Goal: Navigation & Orientation: Find specific page/section

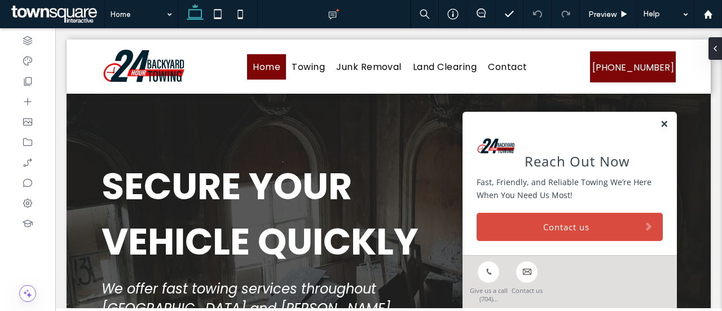
click at [660, 124] on link at bounding box center [664, 125] width 8 height 10
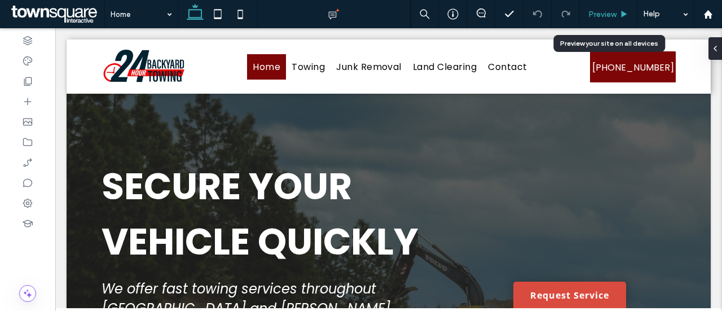
click at [621, 12] on icon at bounding box center [624, 14] width 8 height 8
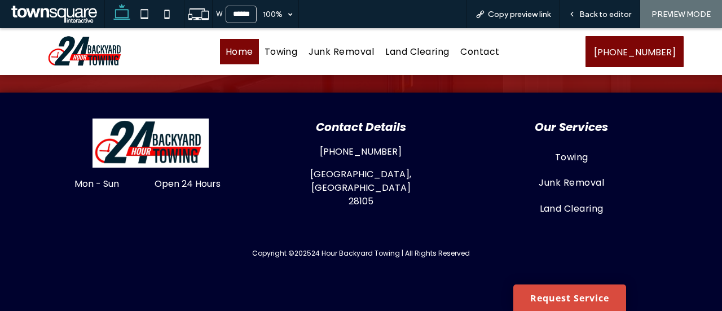
scroll to position [1391, 0]
click at [466, 55] on span "Contact" at bounding box center [480, 52] width 39 height 14
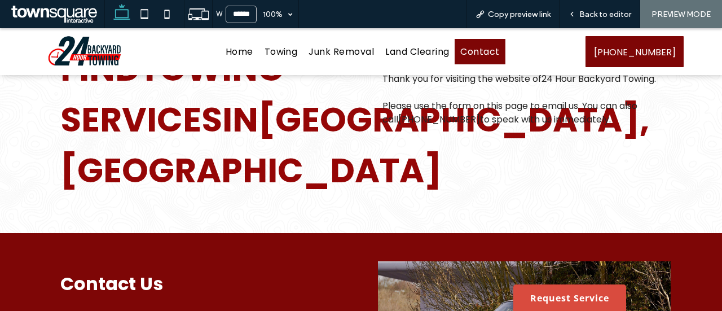
scroll to position [68, 0]
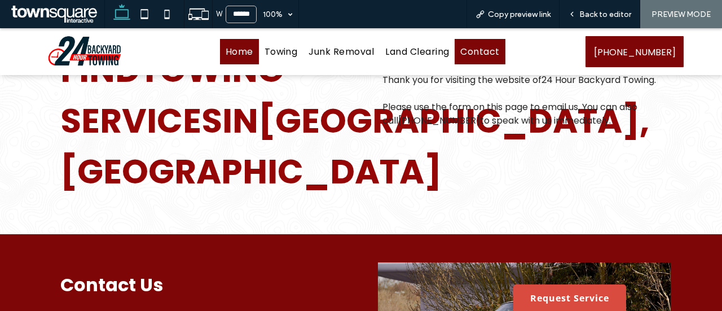
click at [238, 58] on link "Home" at bounding box center [239, 51] width 39 height 25
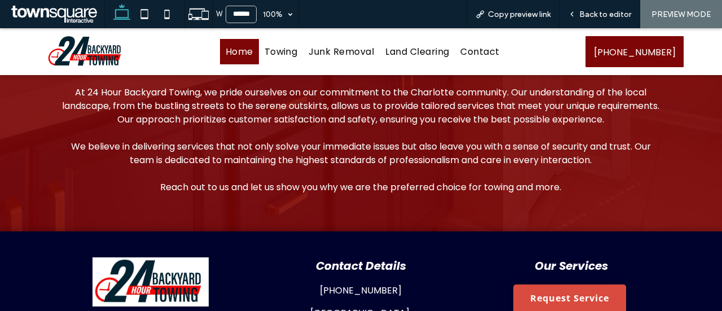
scroll to position [1239, 0]
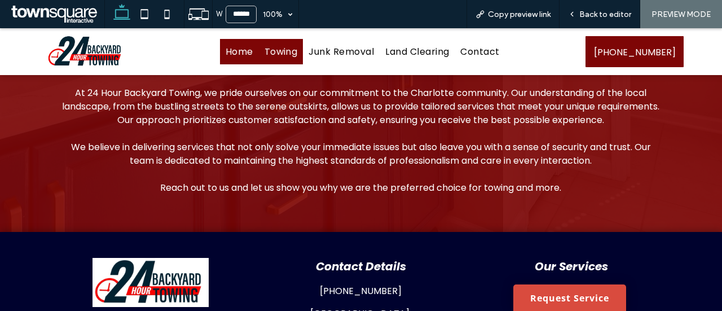
click at [270, 46] on span "Towing" at bounding box center [281, 52] width 33 height 14
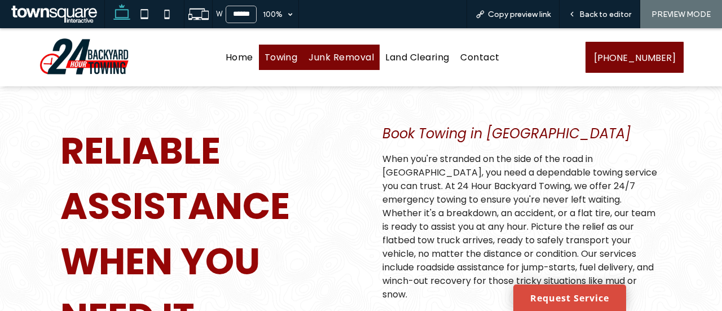
click at [341, 56] on span "Junk Removal" at bounding box center [341, 57] width 65 height 14
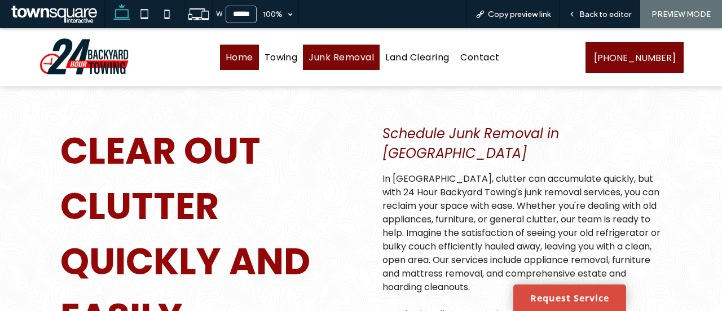
click at [239, 55] on span "Home" at bounding box center [240, 57] width 28 height 14
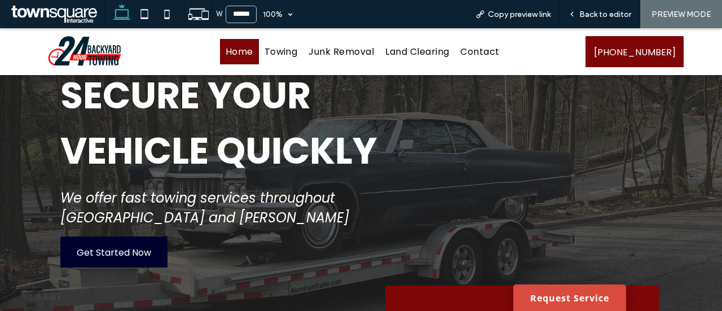
scroll to position [87, 0]
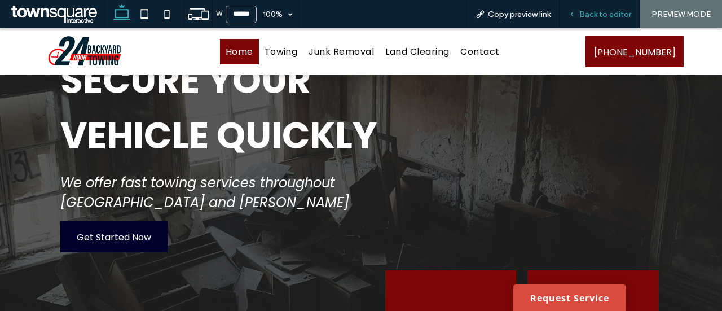
click at [595, 12] on span "Back to editor" at bounding box center [606, 15] width 52 height 10
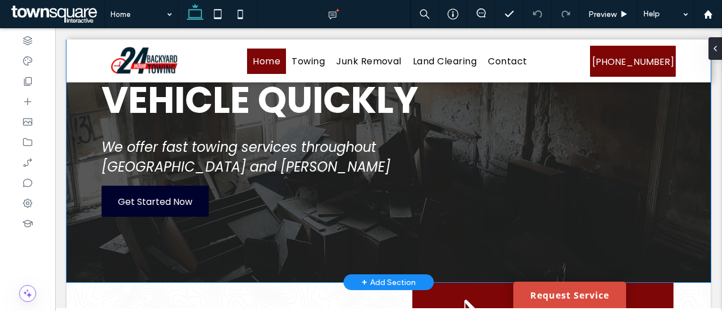
scroll to position [131, 0]
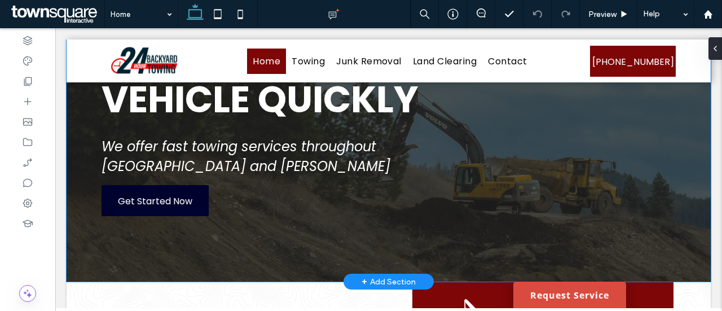
click at [327, 256] on div "Secure Your Vehicle Quickly We offer fast towing services throughout Matthews a…" at bounding box center [389, 116] width 645 height 330
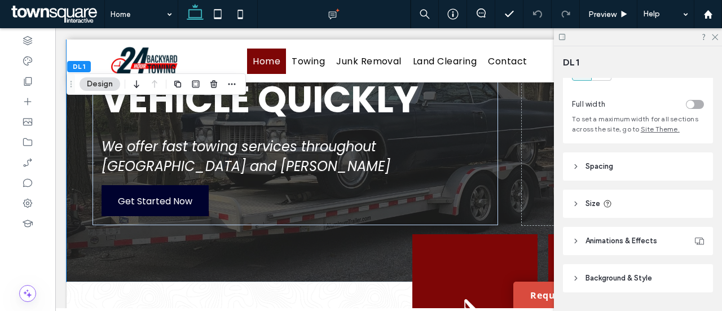
scroll to position [51, 0]
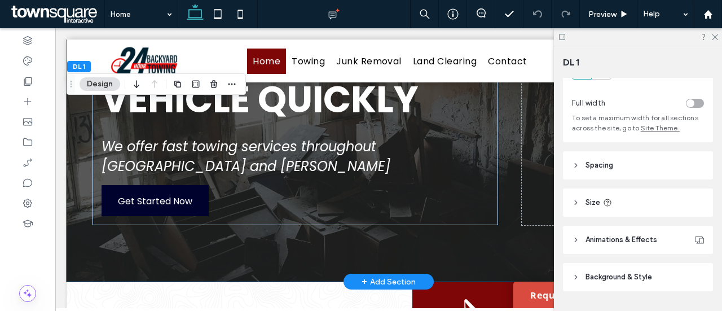
click at [74, 113] on div "Secure Your Vehicle Quickly We offer fast towing services throughout Matthews a…" at bounding box center [389, 116] width 645 height 330
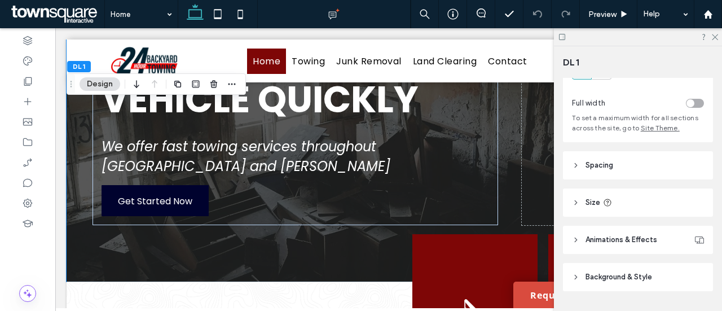
click at [106, 75] on div "DL 1 Design" at bounding box center [156, 83] width 179 height 21
click at [103, 84] on button "Design" at bounding box center [100, 84] width 41 height 14
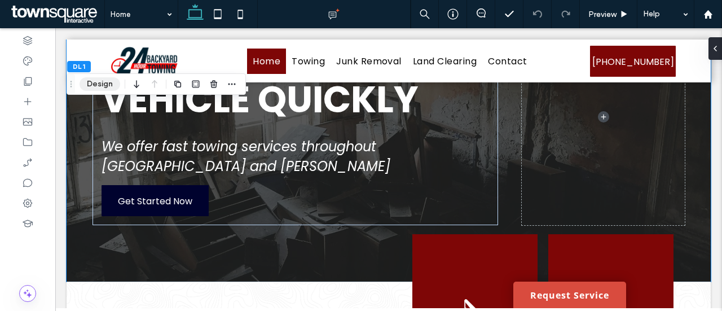
click at [103, 84] on button "Design" at bounding box center [100, 84] width 41 height 14
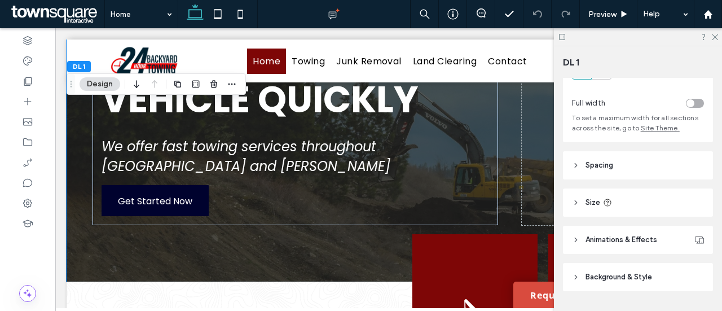
scroll to position [81, 0]
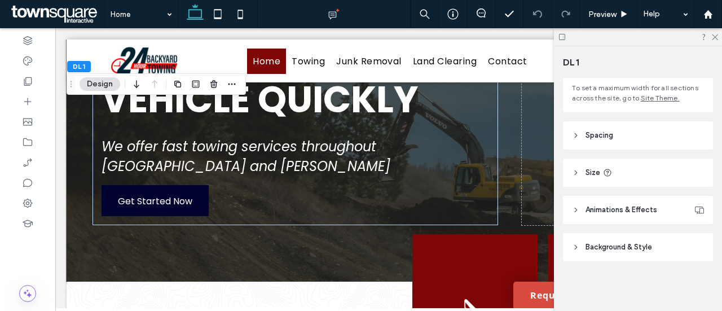
click at [624, 257] on header "Background & Style" at bounding box center [638, 247] width 150 height 28
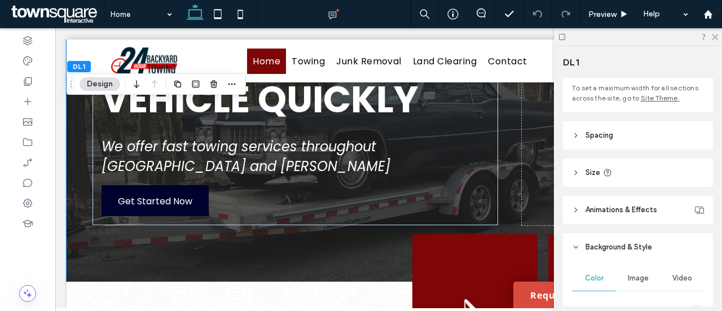
click at [639, 278] on span "Image" at bounding box center [638, 278] width 21 height 9
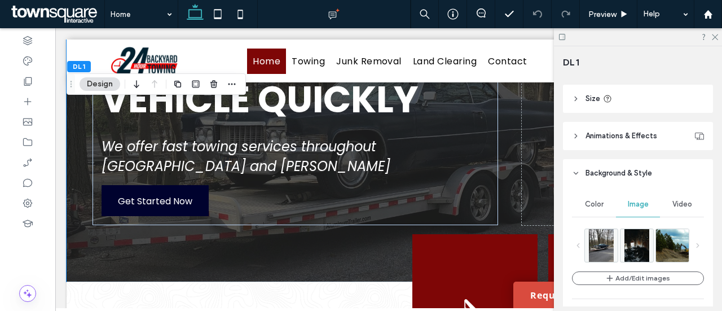
scroll to position [155, 0]
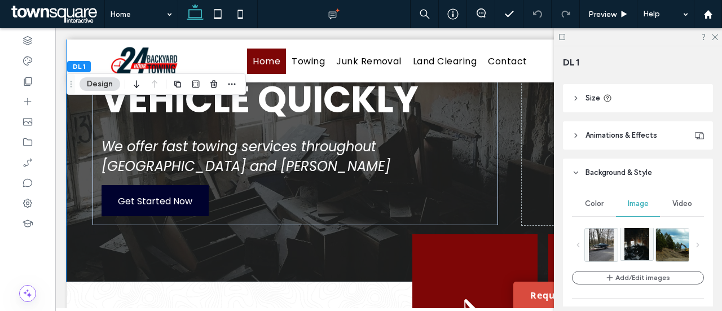
click at [631, 245] on img at bounding box center [637, 243] width 25 height 33
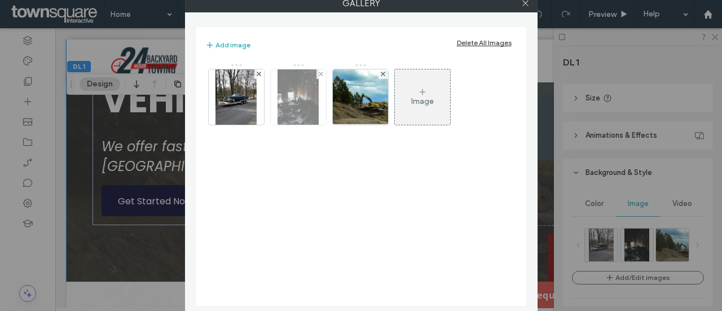
click at [323, 72] on div at bounding box center [322, 74] width 10 height 10
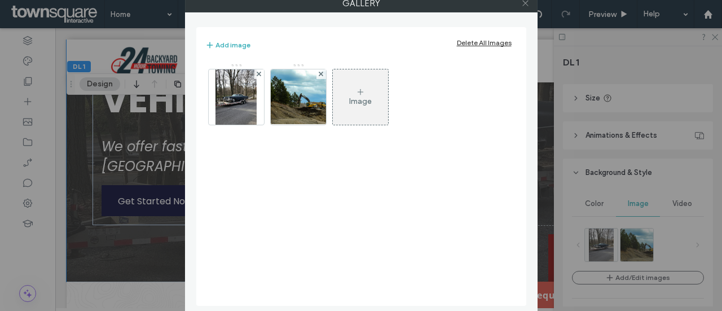
click at [528, 3] on icon at bounding box center [526, 3] width 8 height 8
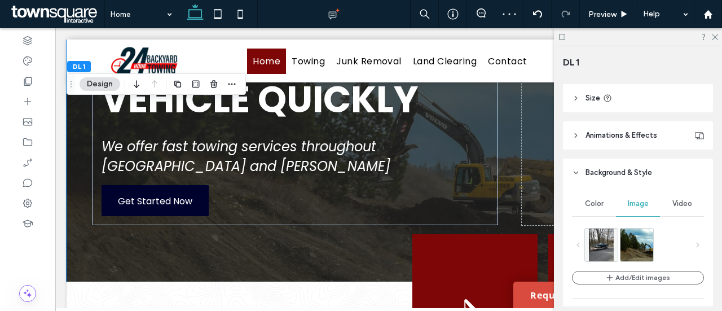
click at [716, 40] on div at bounding box center [638, 36] width 168 height 17
click at [716, 38] on icon at bounding box center [714, 36] width 7 height 7
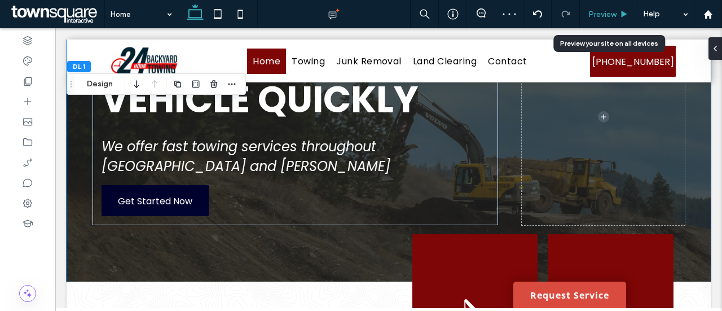
click at [610, 11] on span "Preview" at bounding box center [603, 15] width 28 height 10
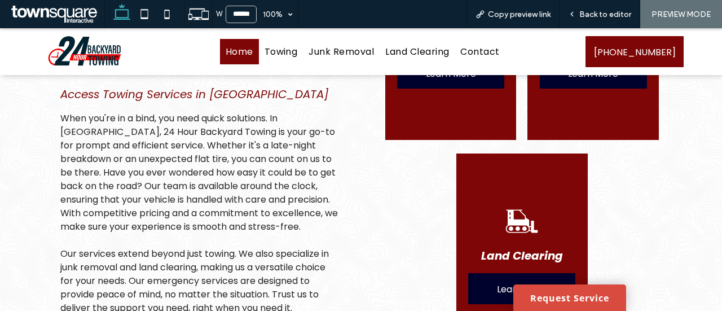
scroll to position [417, 0]
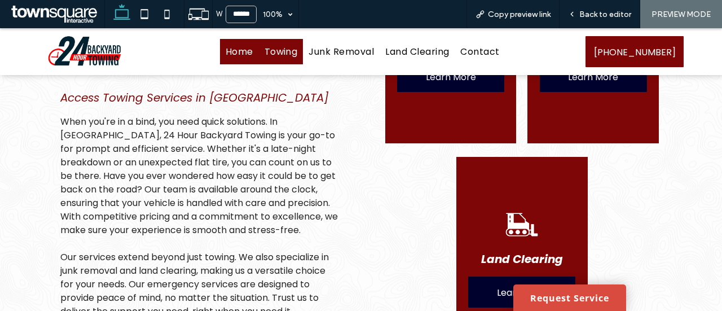
click at [275, 58] on span "Towing" at bounding box center [281, 52] width 33 height 14
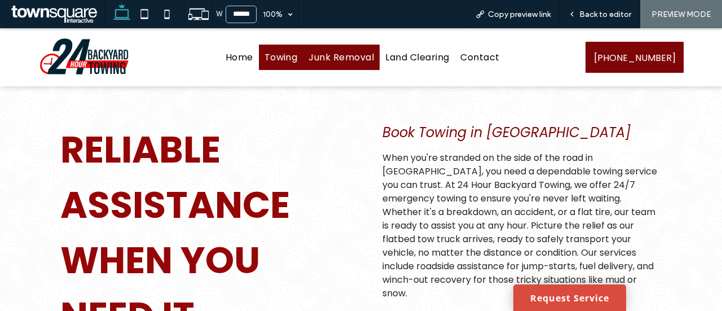
click at [360, 59] on span "Junk Removal" at bounding box center [341, 57] width 65 height 14
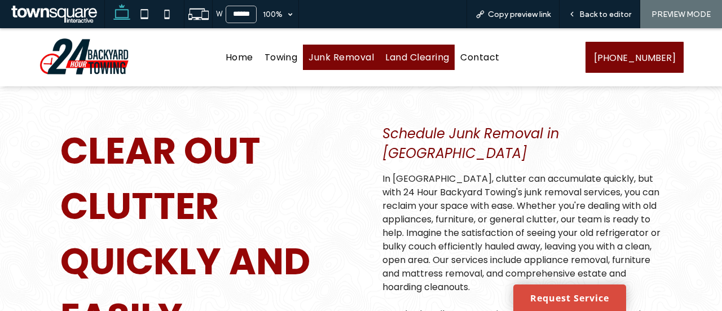
click at [432, 58] on span "Land Clearing" at bounding box center [418, 57] width 64 height 14
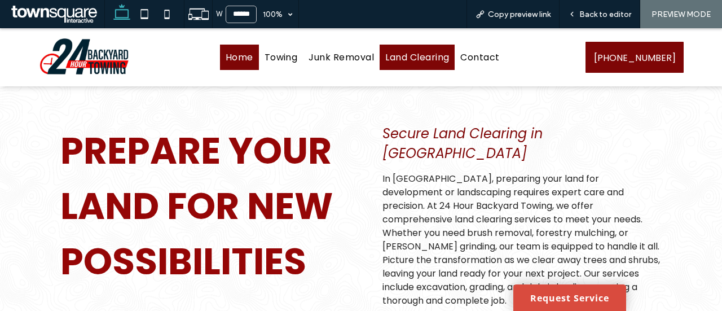
click at [248, 65] on link "Home" at bounding box center [239, 57] width 39 height 25
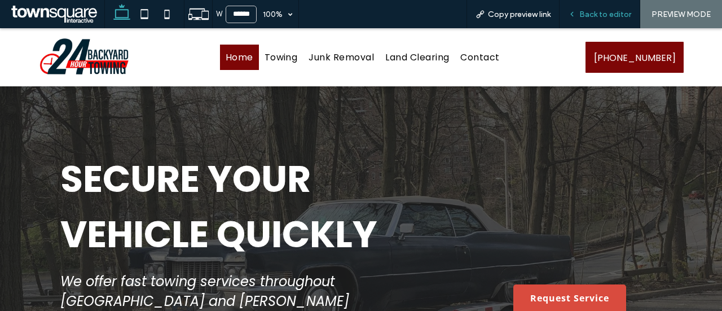
click at [572, 11] on icon at bounding box center [572, 14] width 8 height 8
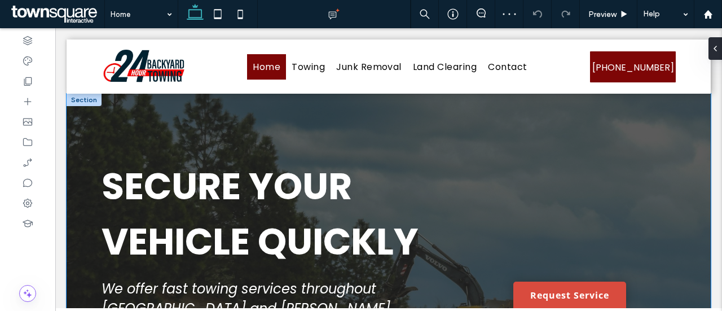
click at [507, 204] on div "Secure Your Vehicle Quickly We offer fast towing services throughout Matthews a…" at bounding box center [389, 259] width 645 height 330
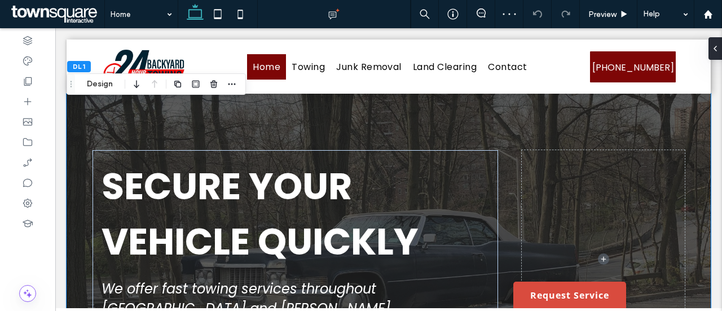
click at [85, 125] on div "Secure Your Vehicle Quickly We offer fast towing services throughout Matthews a…" at bounding box center [389, 259] width 645 height 330
click at [100, 87] on button "Design" at bounding box center [100, 84] width 41 height 14
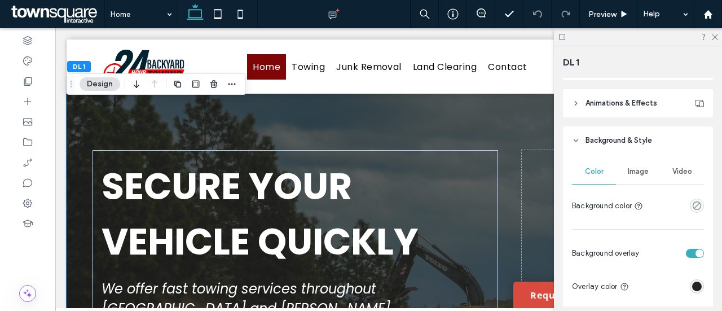
scroll to position [205, 0]
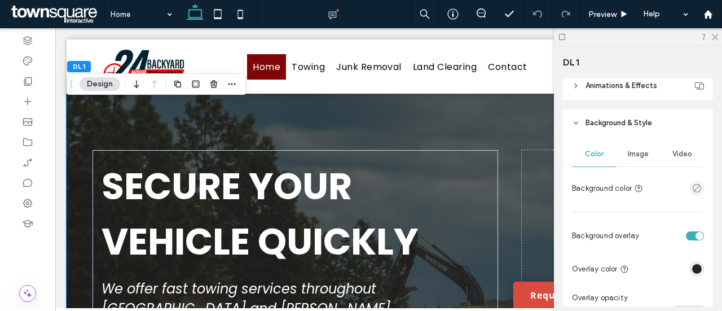
click at [635, 161] on div "Image" at bounding box center [638, 154] width 44 height 25
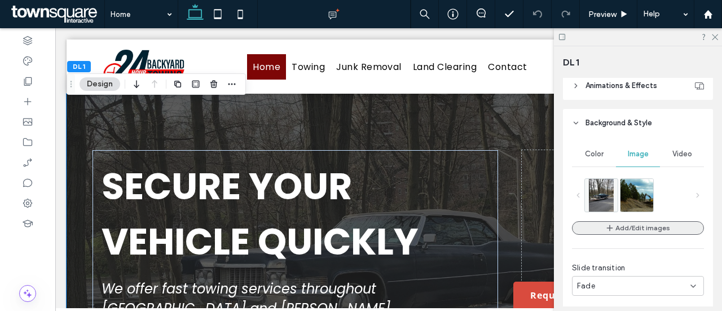
click at [663, 226] on button "Add/Edit images" at bounding box center [638, 228] width 132 height 14
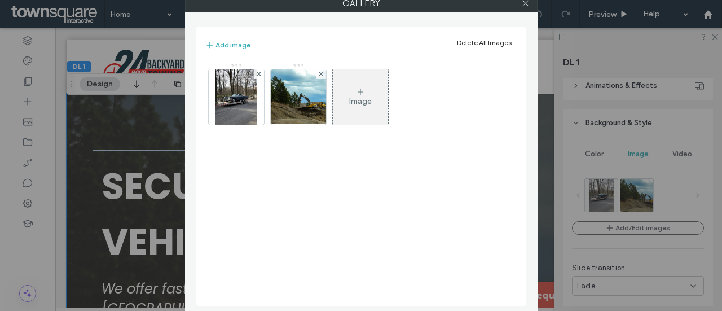
click at [373, 121] on div "Image" at bounding box center [360, 97] width 55 height 53
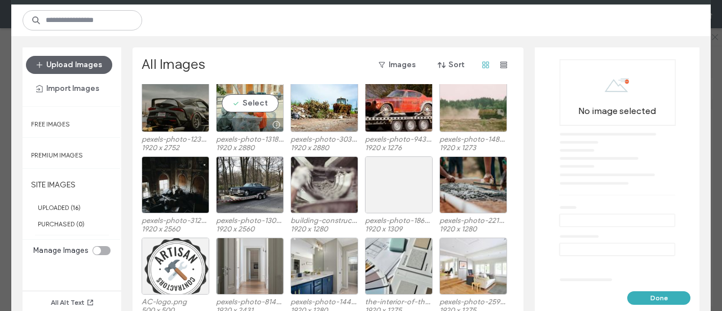
scroll to position [194, 0]
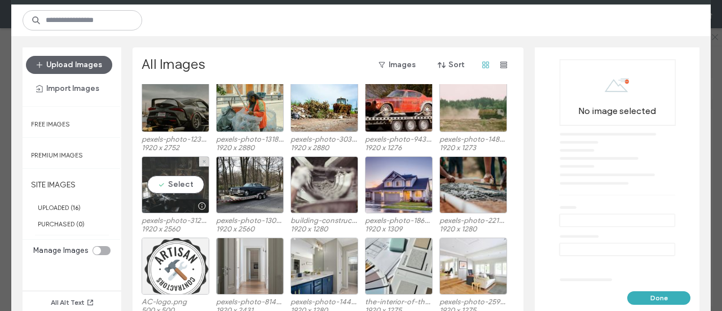
click at [154, 181] on div "Select" at bounding box center [176, 184] width 68 height 57
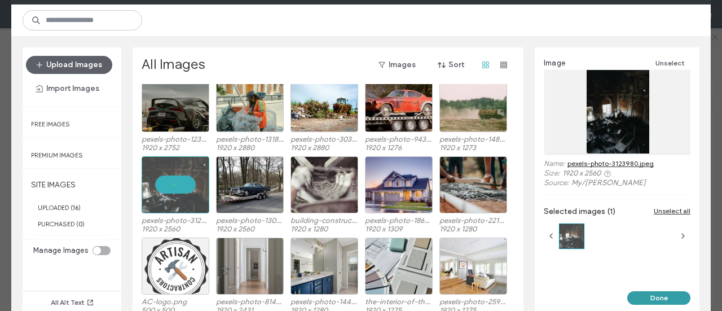
click at [669, 302] on button "Done" at bounding box center [659, 298] width 63 height 14
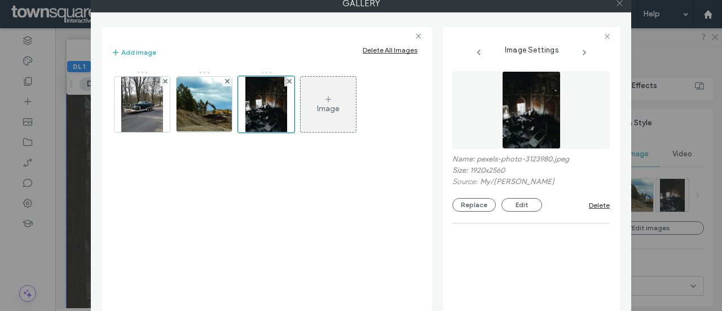
click at [623, 6] on icon at bounding box center [620, 3] width 8 height 8
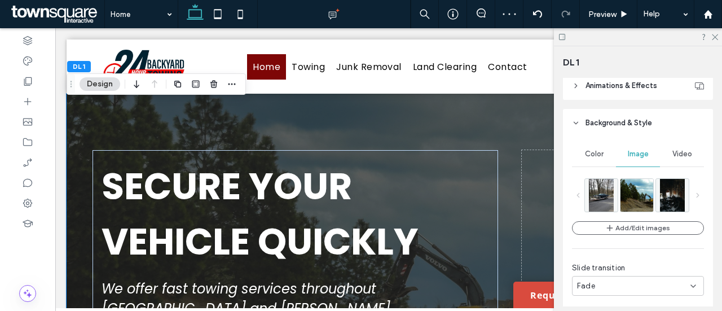
click at [710, 41] on div at bounding box center [638, 36] width 168 height 17
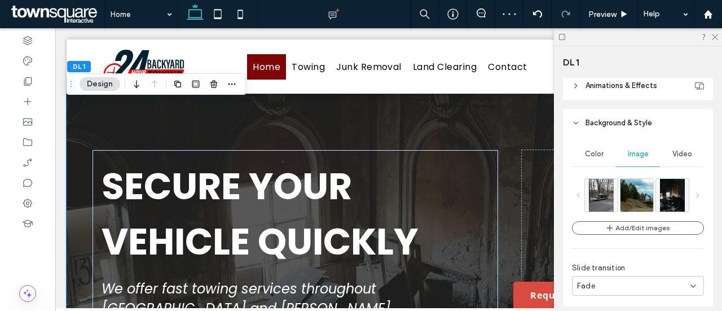
click at [722, 37] on div at bounding box center [638, 36] width 168 height 17
click at [717, 36] on use at bounding box center [715, 37] width 6 height 6
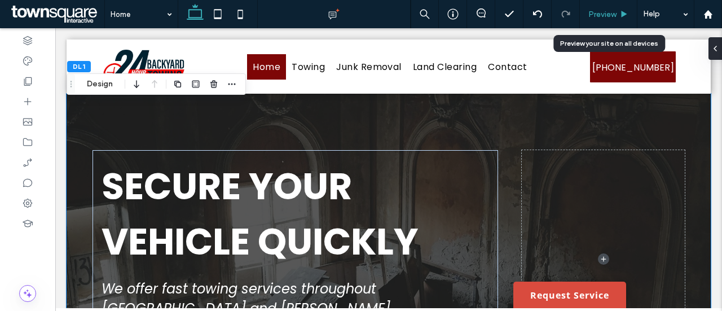
drag, startPoint x: 587, startPoint y: 3, endPoint x: 593, endPoint y: 6, distance: 6.6
click at [588, 3] on div "Preview" at bounding box center [609, 14] width 58 height 28
click at [608, 16] on span "Preview" at bounding box center [603, 15] width 28 height 10
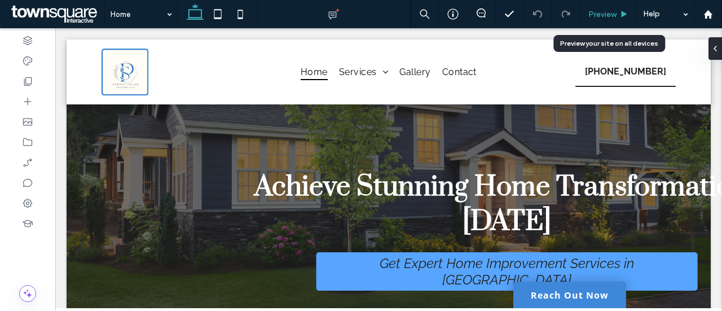
click at [621, 15] on icon at bounding box center [624, 14] width 8 height 8
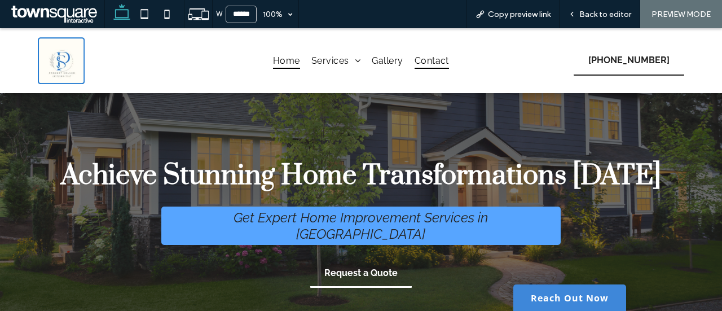
click at [423, 60] on span "Contact" at bounding box center [432, 60] width 34 height 16
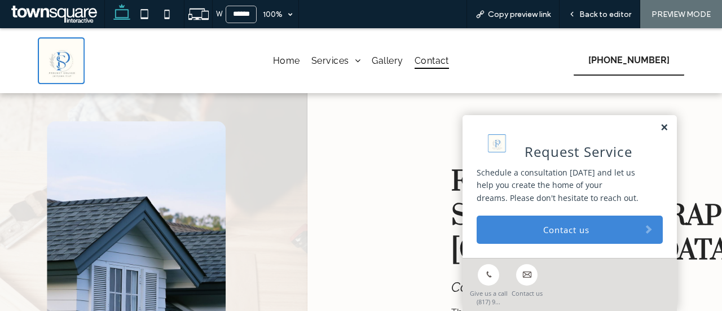
scroll to position [91, 0]
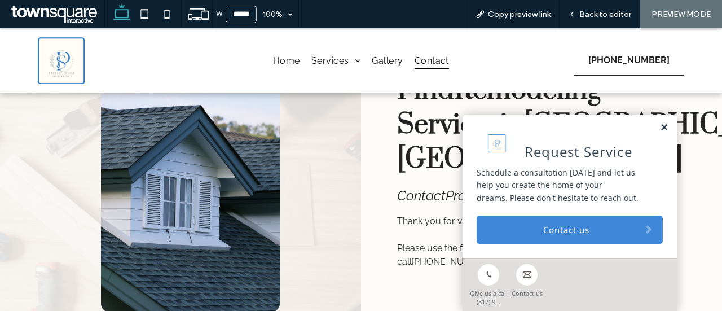
click at [660, 128] on link at bounding box center [664, 128] width 8 height 10
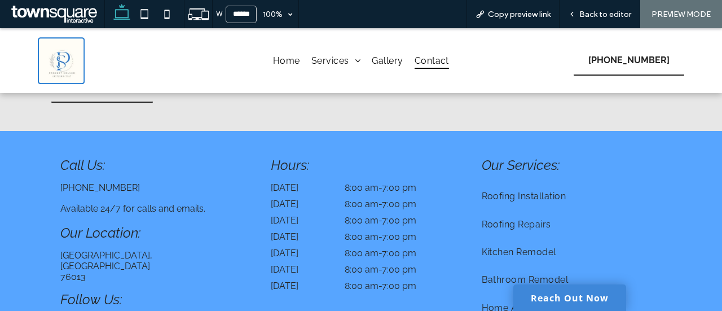
scroll to position [783, 0]
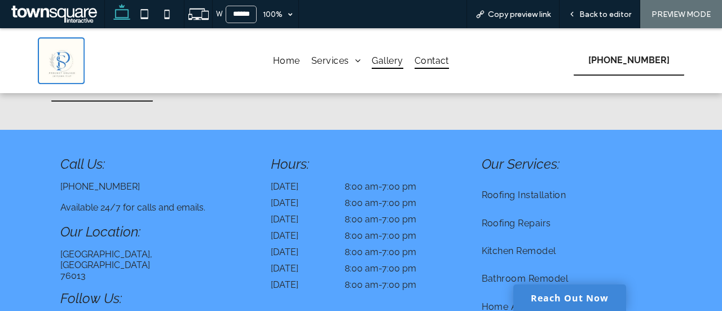
click at [387, 57] on span "Gallery" at bounding box center [387, 60] width 31 height 16
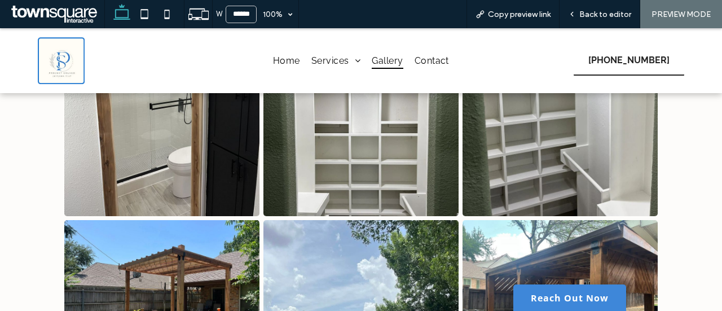
scroll to position [817, 0]
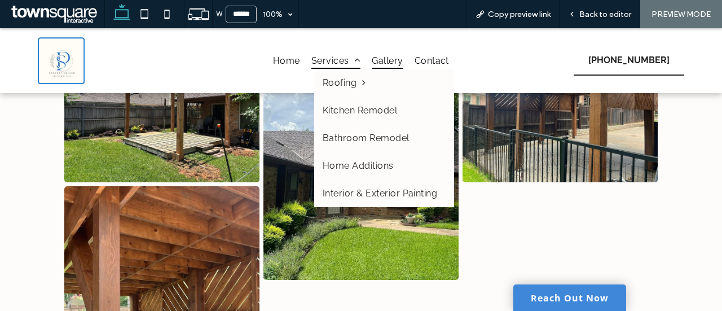
click at [331, 59] on span "Services" at bounding box center [336, 60] width 49 height 16
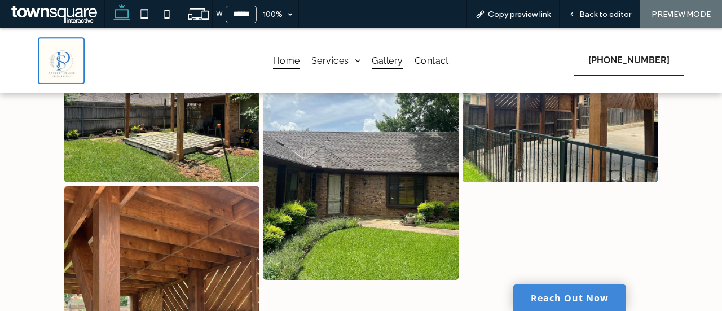
click at [273, 59] on span "Home" at bounding box center [286, 60] width 27 height 16
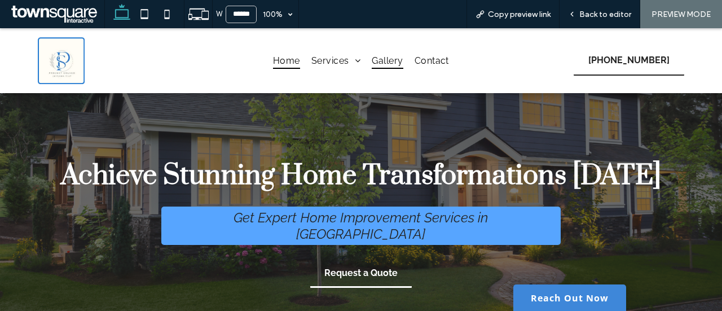
click at [385, 64] on span "Gallery" at bounding box center [387, 60] width 31 height 16
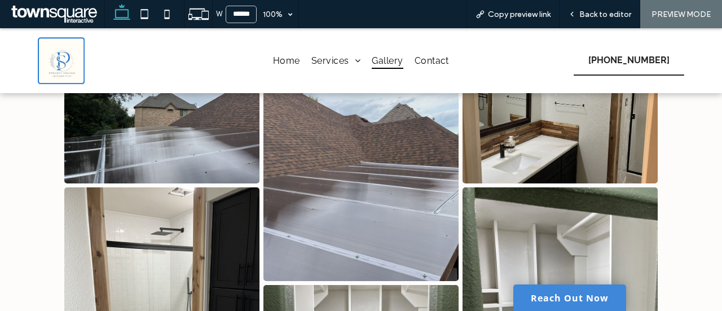
scroll to position [606, 0]
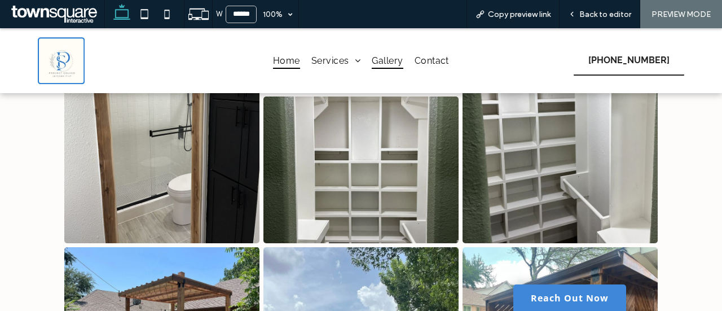
click at [275, 58] on span "Home" at bounding box center [286, 60] width 27 height 16
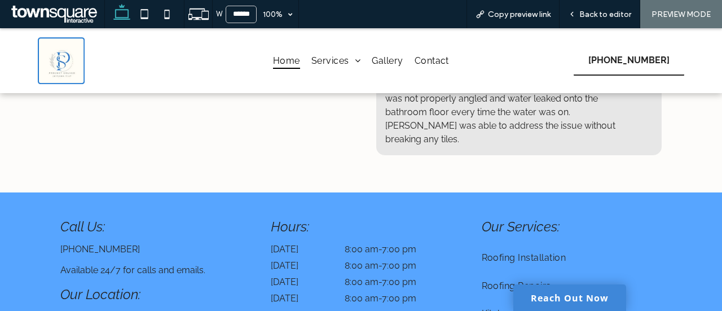
scroll to position [2412, 0]
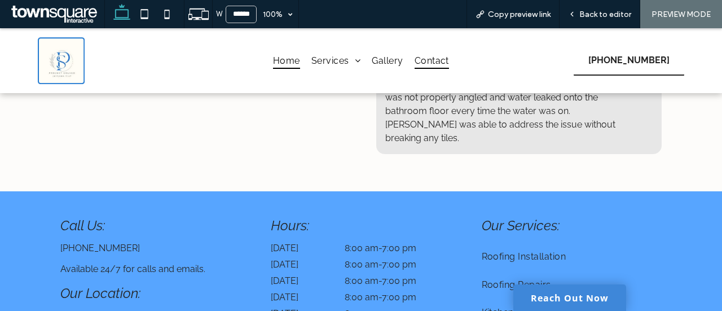
click at [421, 63] on span "Contact" at bounding box center [432, 60] width 34 height 16
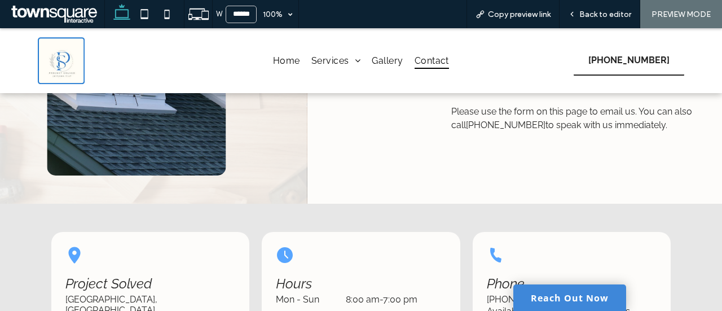
scroll to position [350, 0]
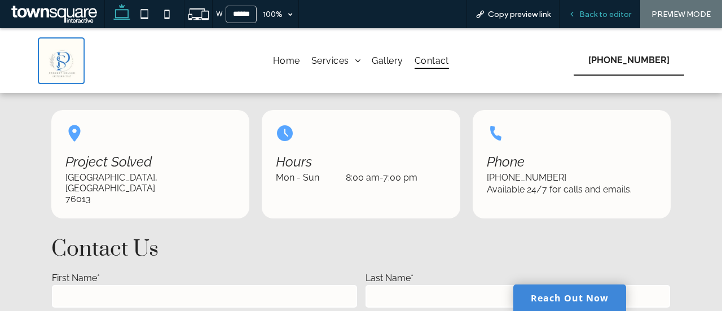
click at [589, 15] on span "Back to editor" at bounding box center [606, 15] width 52 height 10
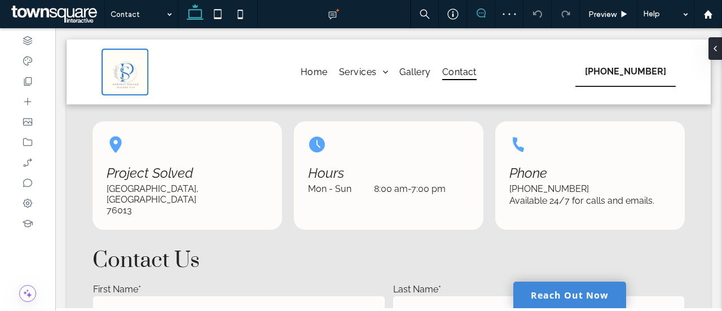
click at [487, 9] on span at bounding box center [481, 12] width 28 height 9
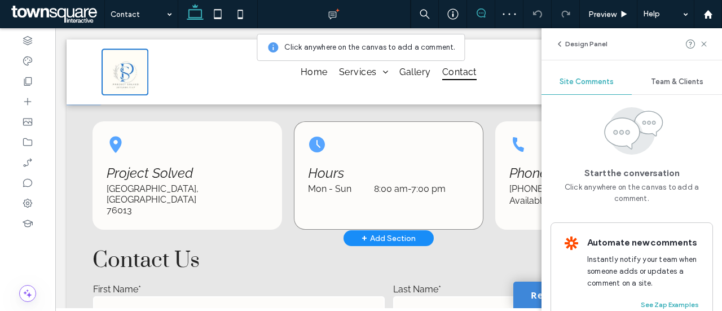
click at [336, 206] on div "Hours Mon - Sun 8:00 am - 7:00 pm" at bounding box center [389, 175] width 190 height 108
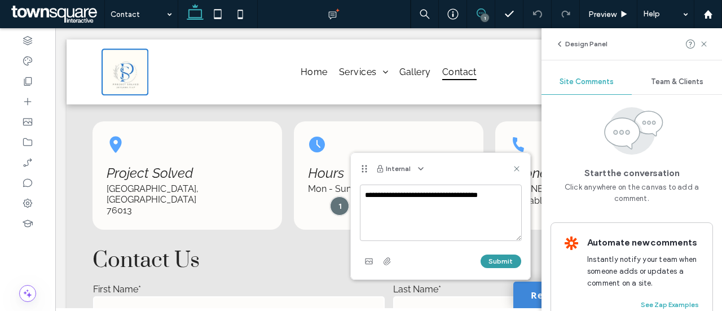
type textarea "**********"
click at [497, 261] on button "Submit" at bounding box center [501, 262] width 41 height 14
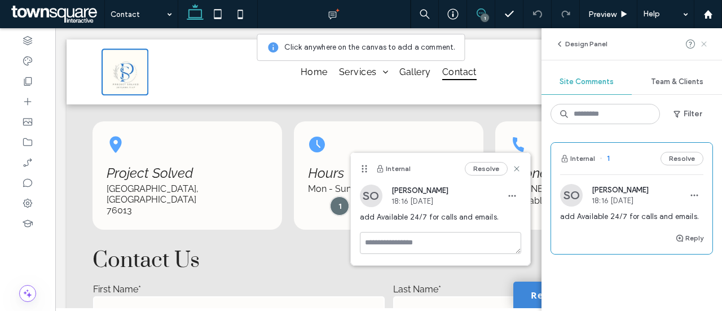
click at [703, 41] on icon at bounding box center [704, 44] width 9 height 9
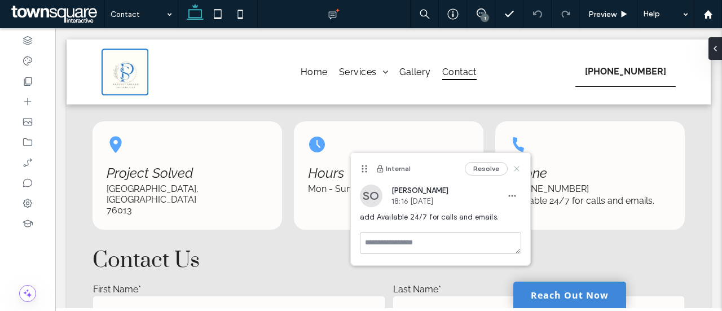
click at [518, 168] on use at bounding box center [516, 168] width 5 height 5
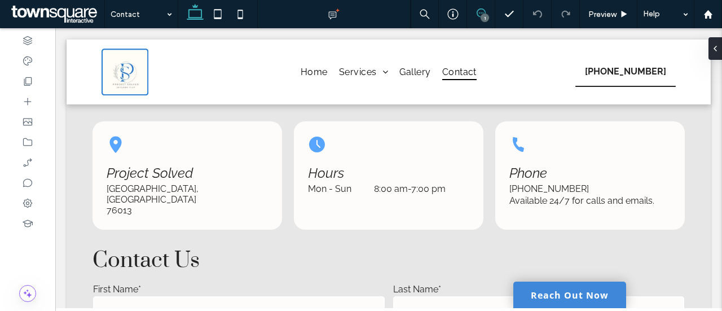
click at [481, 15] on icon at bounding box center [481, 12] width 9 height 9
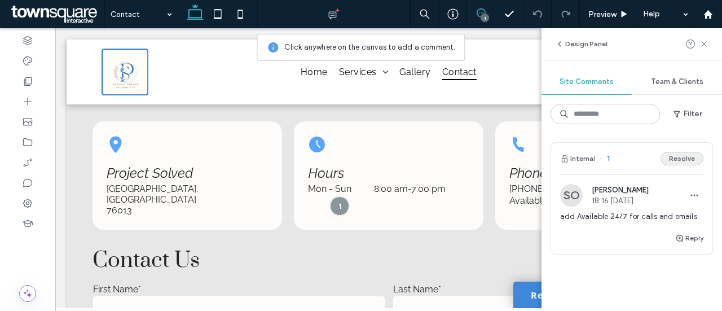
click at [677, 155] on button "Resolve" at bounding box center [682, 159] width 43 height 14
click at [700, 43] on icon at bounding box center [704, 44] width 9 height 9
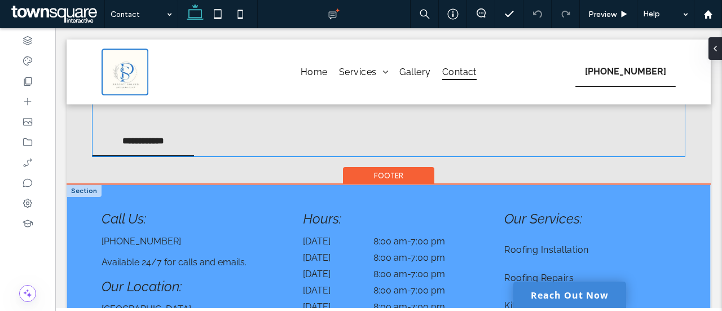
scroll to position [754, 0]
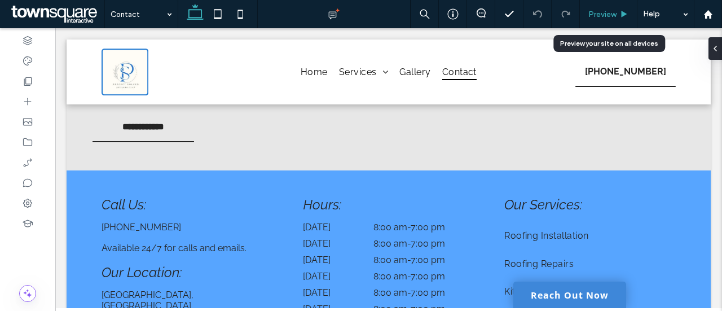
click at [593, 7] on div "Preview" at bounding box center [609, 14] width 58 height 28
click at [595, 13] on span "Preview" at bounding box center [603, 15] width 28 height 10
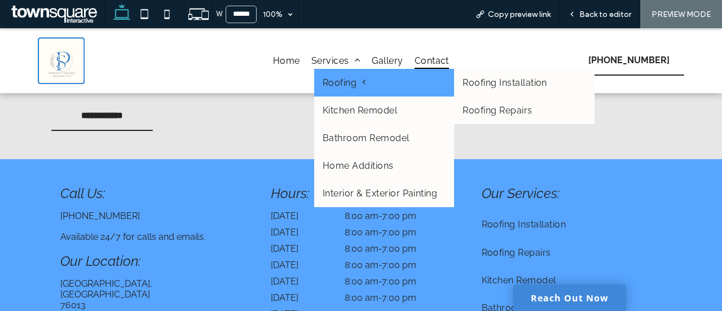
click at [338, 81] on span "Roofing" at bounding box center [344, 82] width 43 height 11
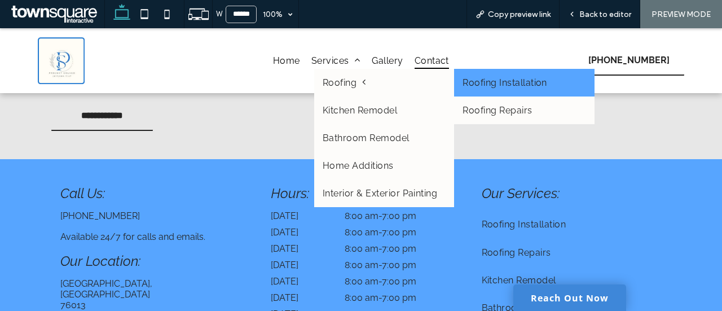
click at [483, 91] on link "Roofing Installation" at bounding box center [524, 83] width 140 height 28
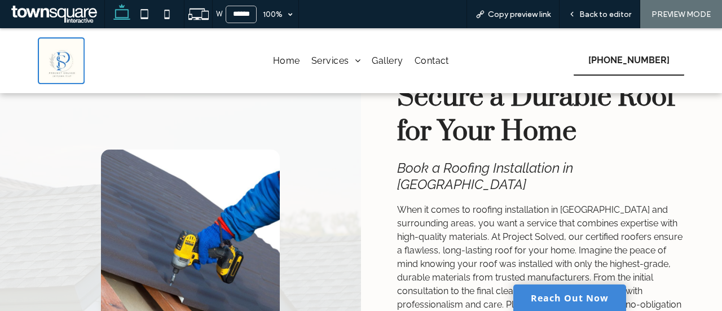
scroll to position [36, 0]
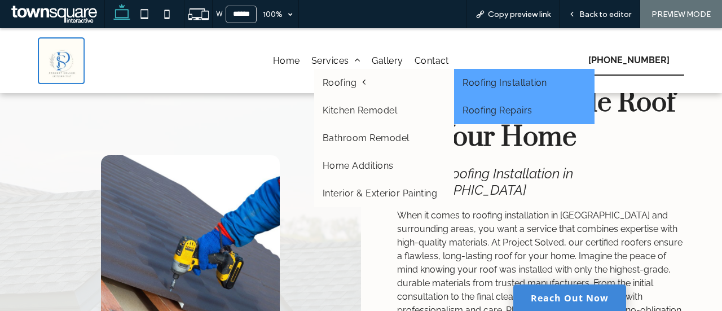
click at [496, 103] on link "Roofing Repairs" at bounding box center [524, 111] width 140 height 28
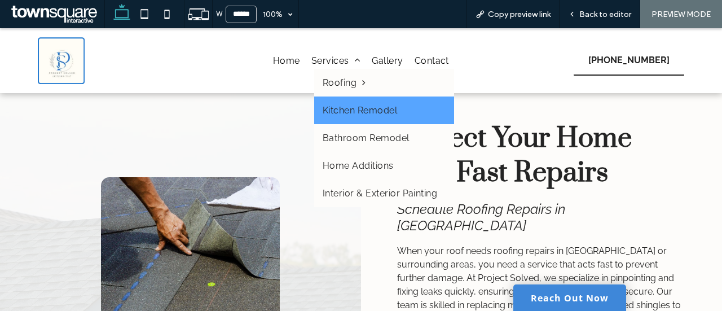
click at [353, 106] on span "Kitchen Remodel" at bounding box center [360, 110] width 75 height 11
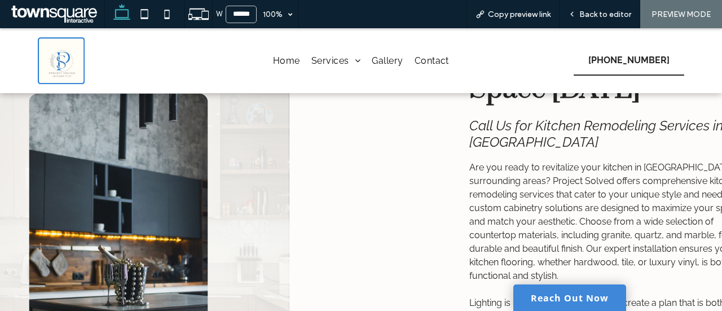
scroll to position [83, 0]
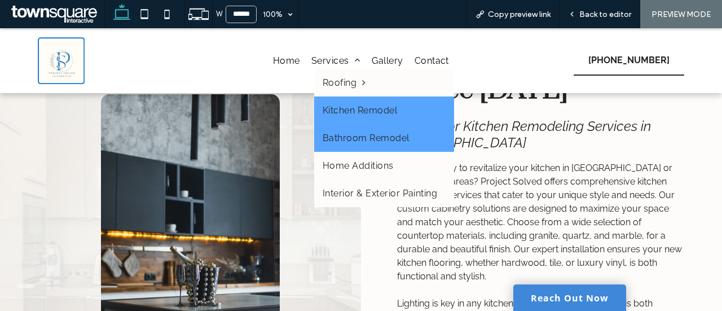
click at [371, 147] on link "Bathroom Remodel" at bounding box center [384, 138] width 140 height 28
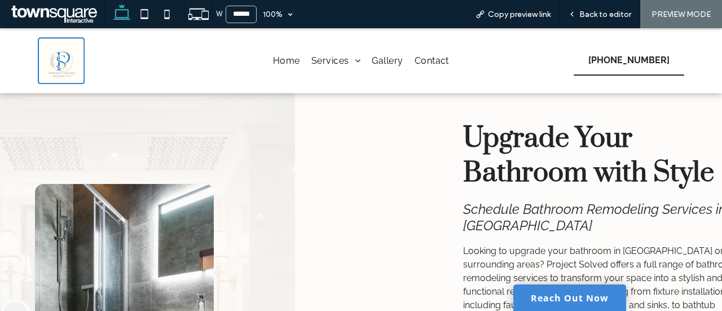
scroll to position [45, 0]
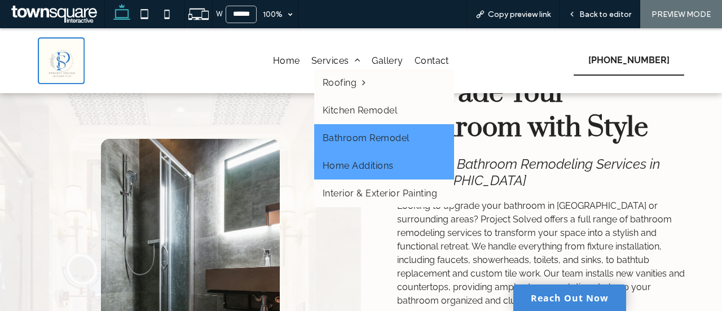
click at [409, 173] on link "Home Additions" at bounding box center [384, 166] width 140 height 28
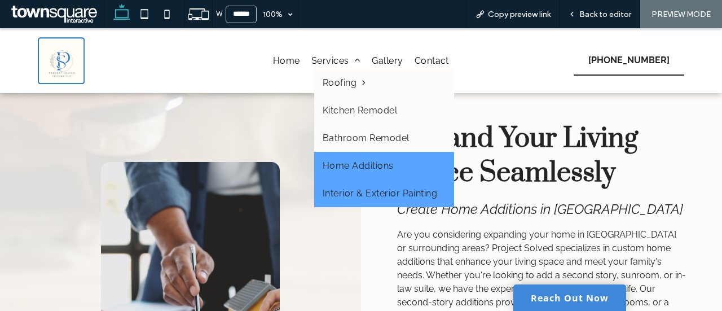
click at [384, 191] on span "Interior & Exterior Painting" at bounding box center [380, 193] width 115 height 11
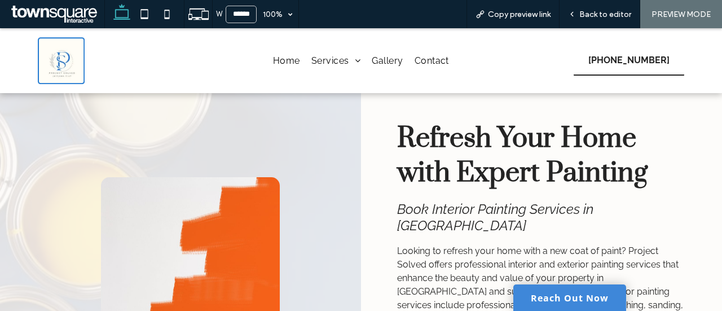
scroll to position [150, 0]
